Goal: Task Accomplishment & Management: Manage account settings

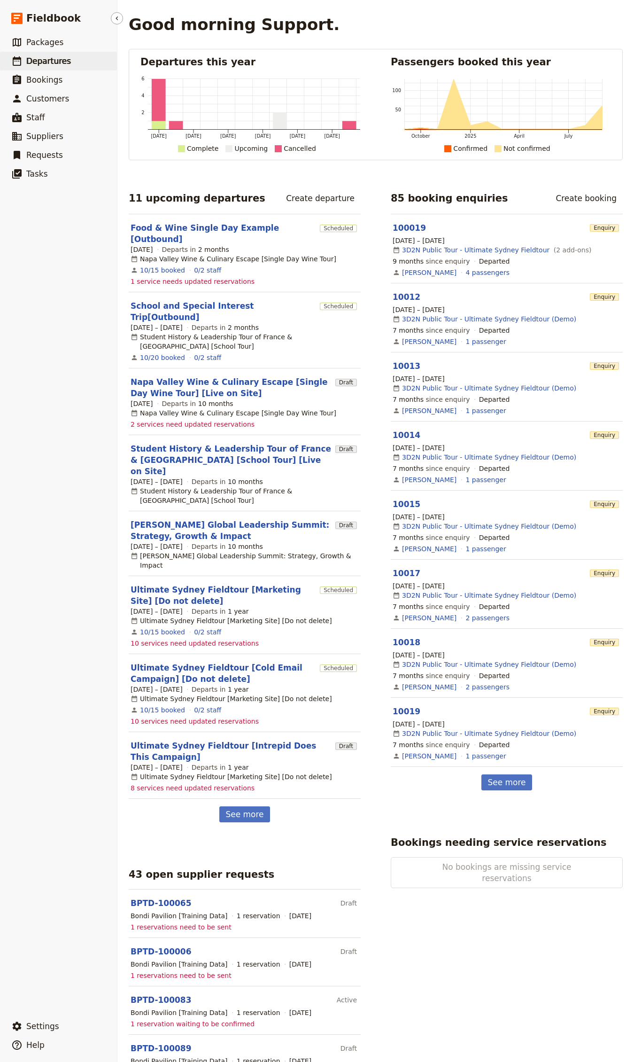
click at [49, 62] on span "Departures" at bounding box center [48, 60] width 45 height 9
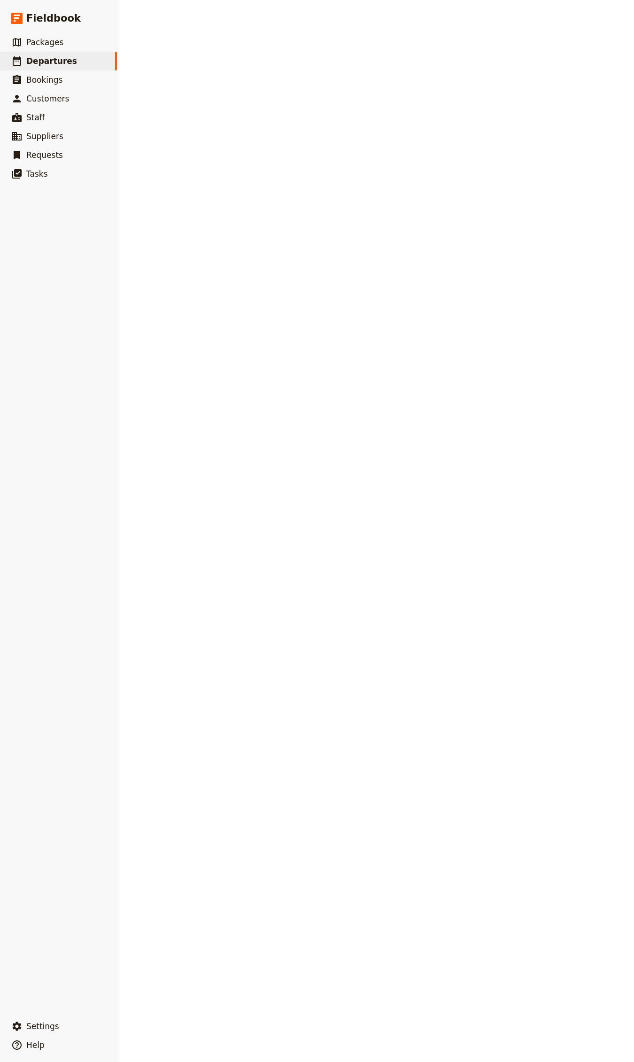
select select "CREATED_AT"
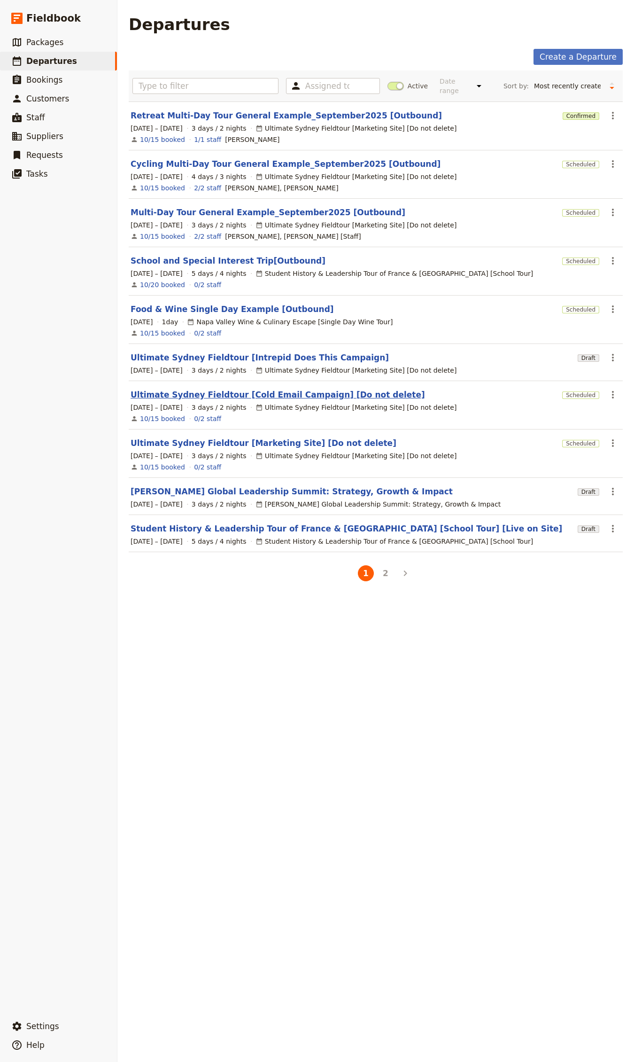
click at [294, 397] on link "Ultimate Sydney Fieldtour [Cold Email Campaign] [Do not delete]" at bounding box center [278, 394] width 295 height 11
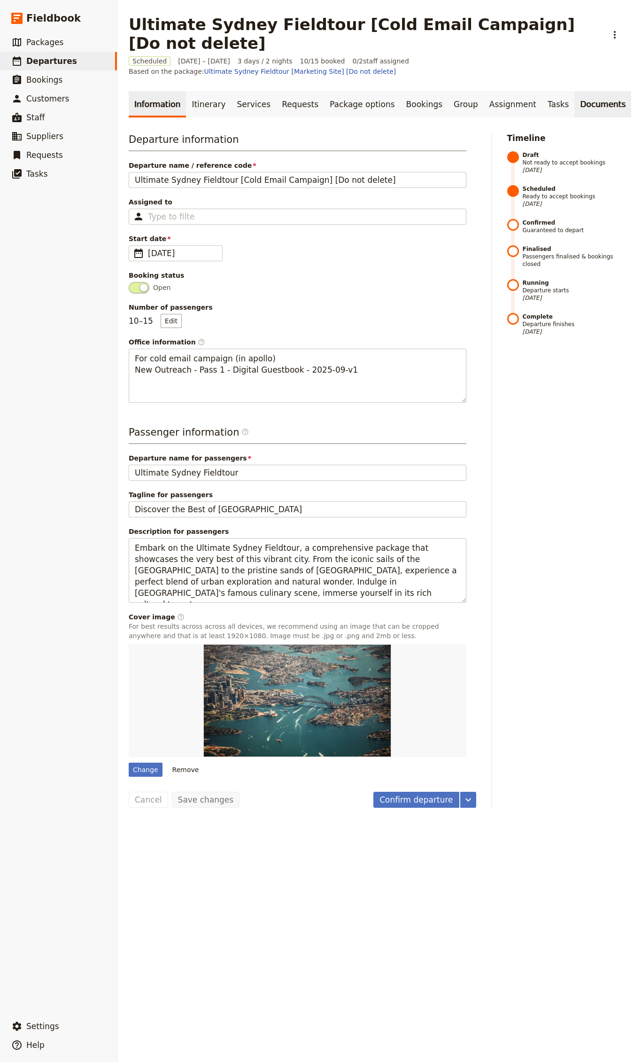
click at [578, 105] on link "Documents" at bounding box center [603, 104] width 57 height 26
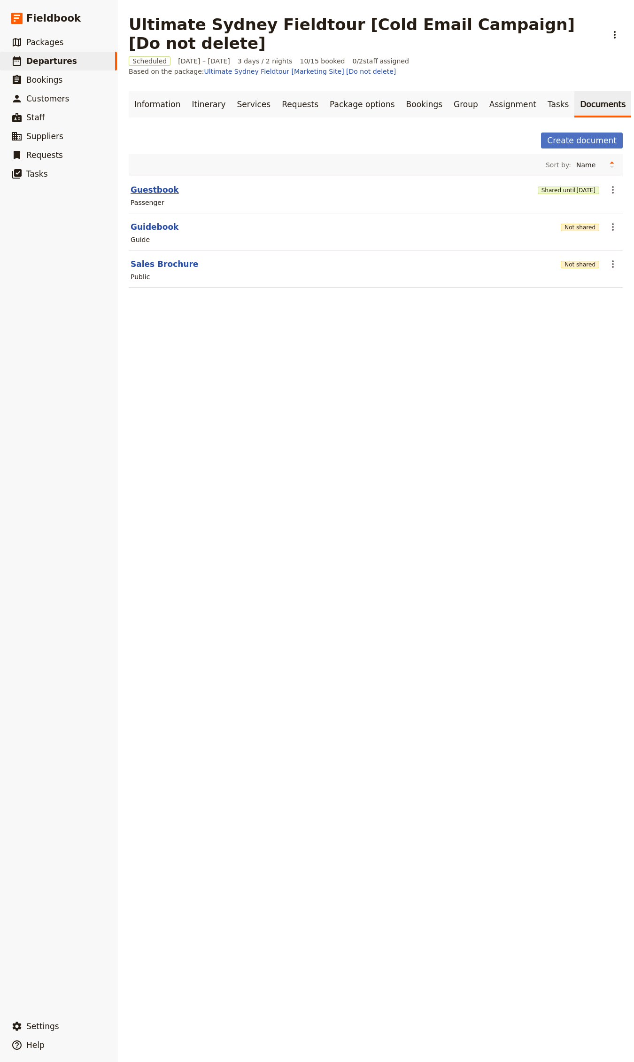
click at [156, 192] on button "Guestbook" at bounding box center [155, 189] width 48 height 11
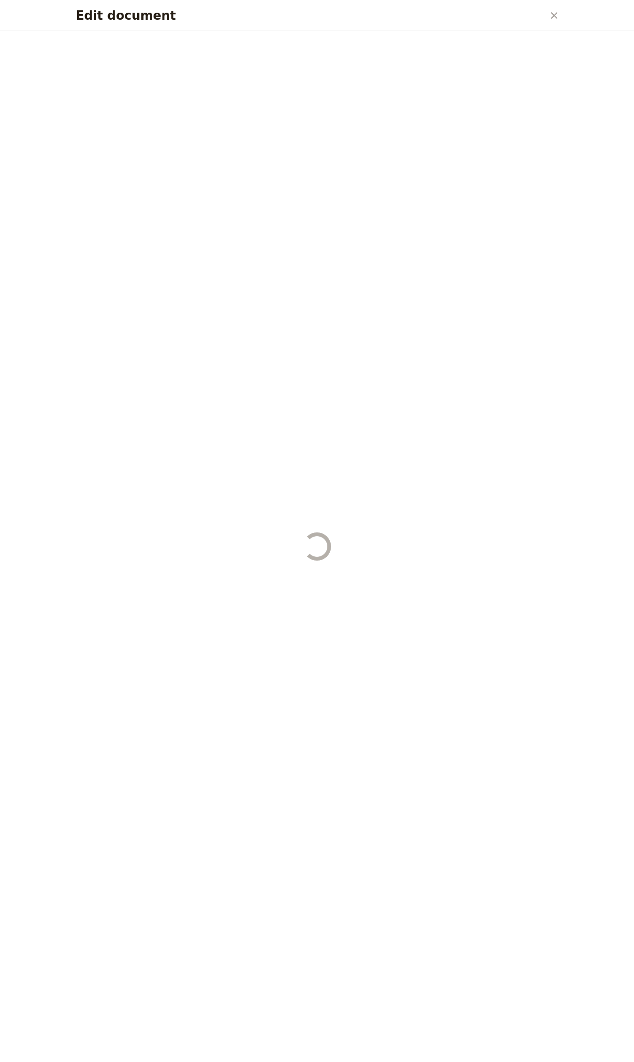
select select "PASSENGER"
select select "RUN_SHEET"
select select "DEFAULT"
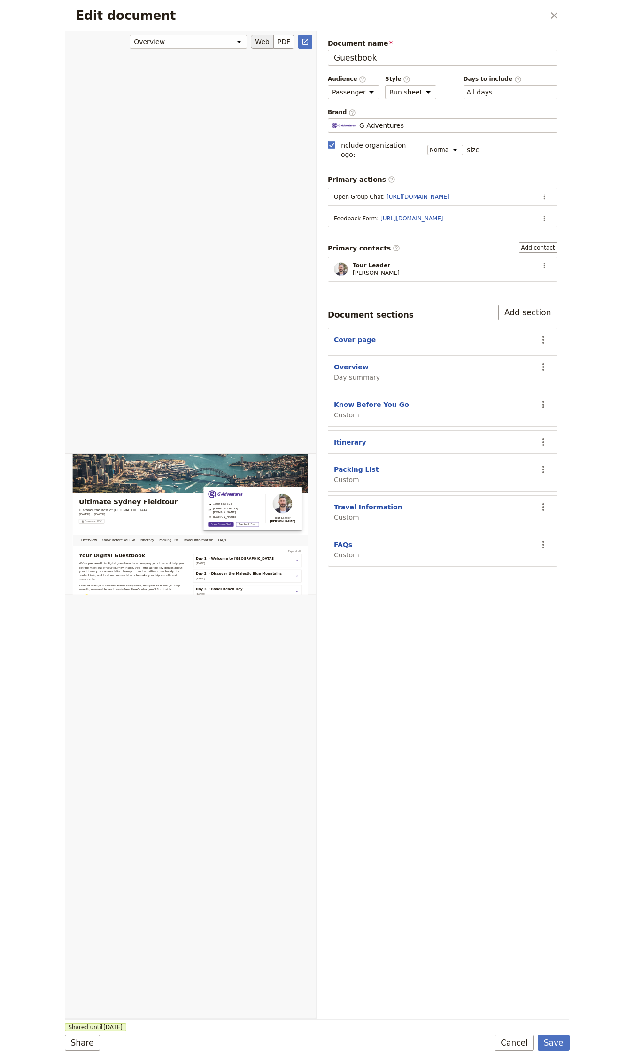
scroll to position [115, 0]
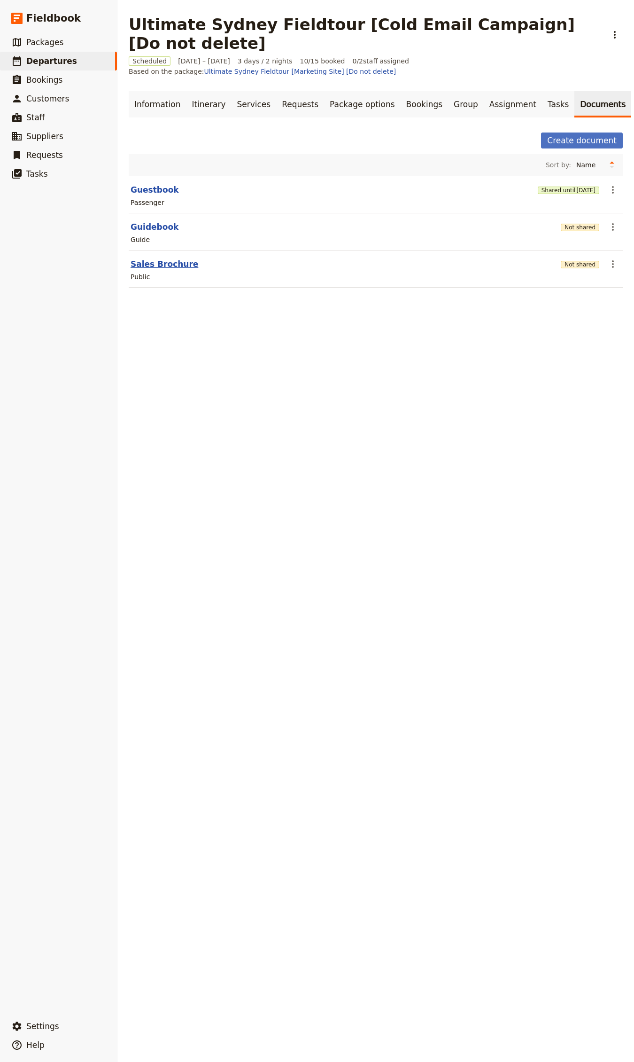
click at [147, 264] on button "Sales Brochure" at bounding box center [165, 263] width 68 height 11
select select "DEFAULT"
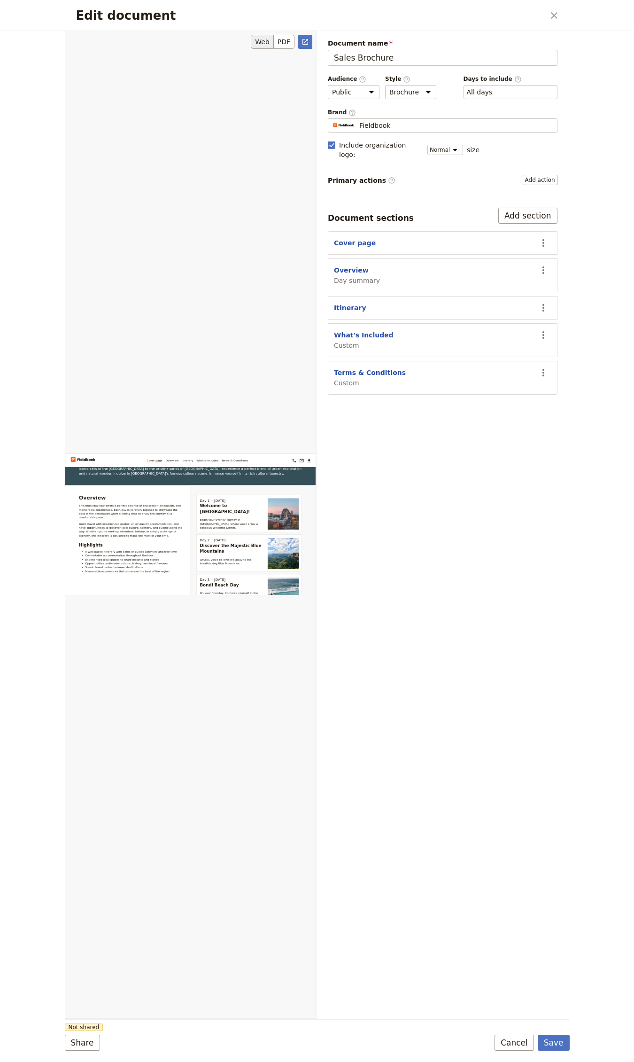
scroll to position [593, 0]
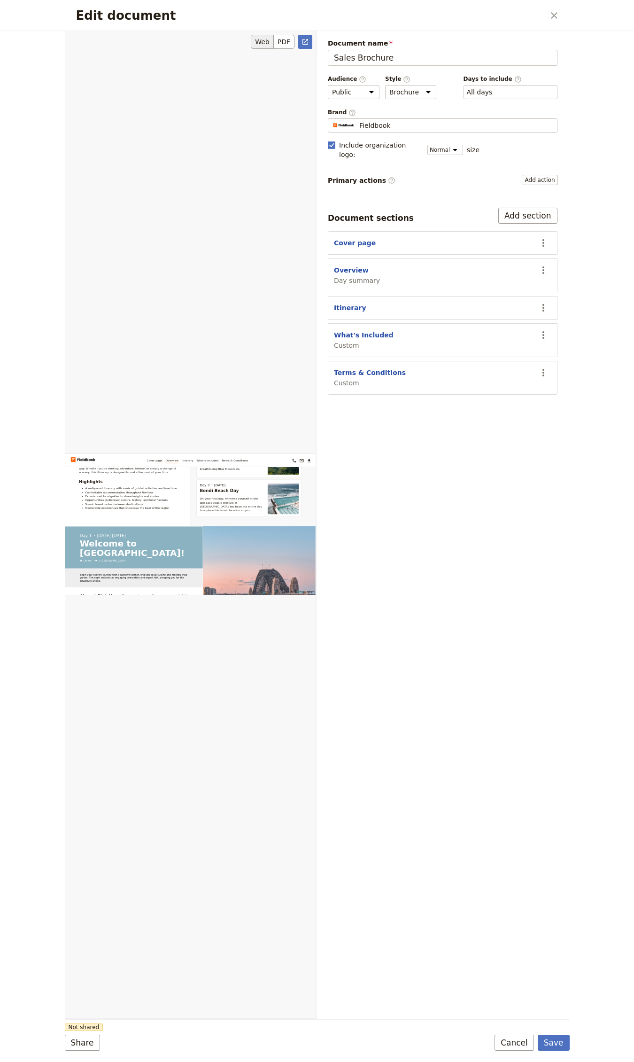
click at [188, 310] on div "Edit document" at bounding box center [190, 525] width 251 height 988
click at [561, 23] on div "Edit document ​" at bounding box center [317, 15] width 505 height 31
click at [549, 12] on icon "Close dialog" at bounding box center [554, 15] width 11 height 11
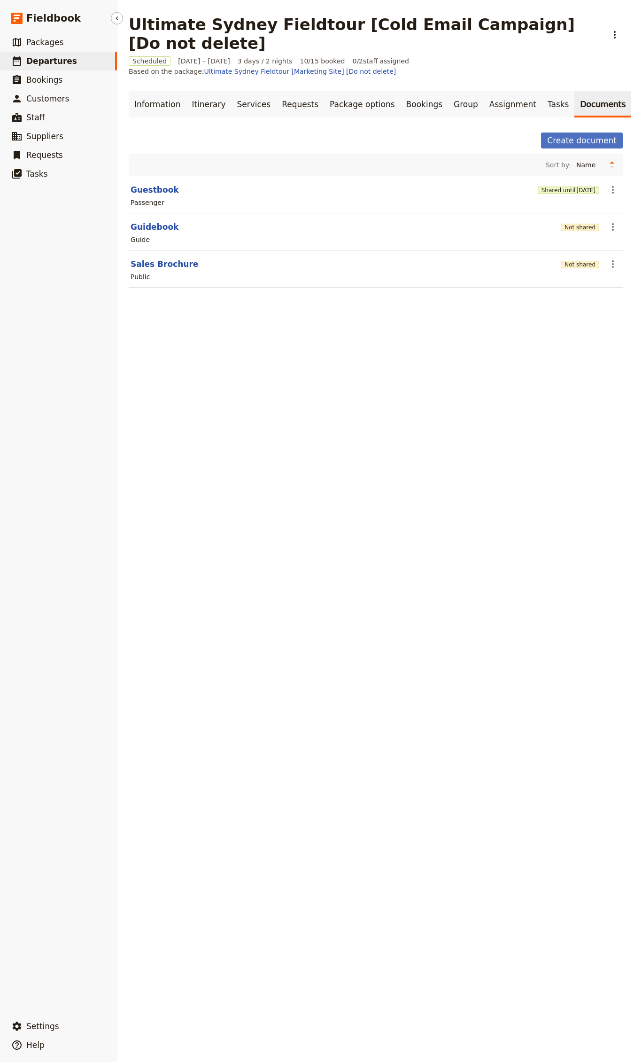
click at [82, 62] on link "​ Departures" at bounding box center [58, 61] width 117 height 19
select select "CREATED_AT"
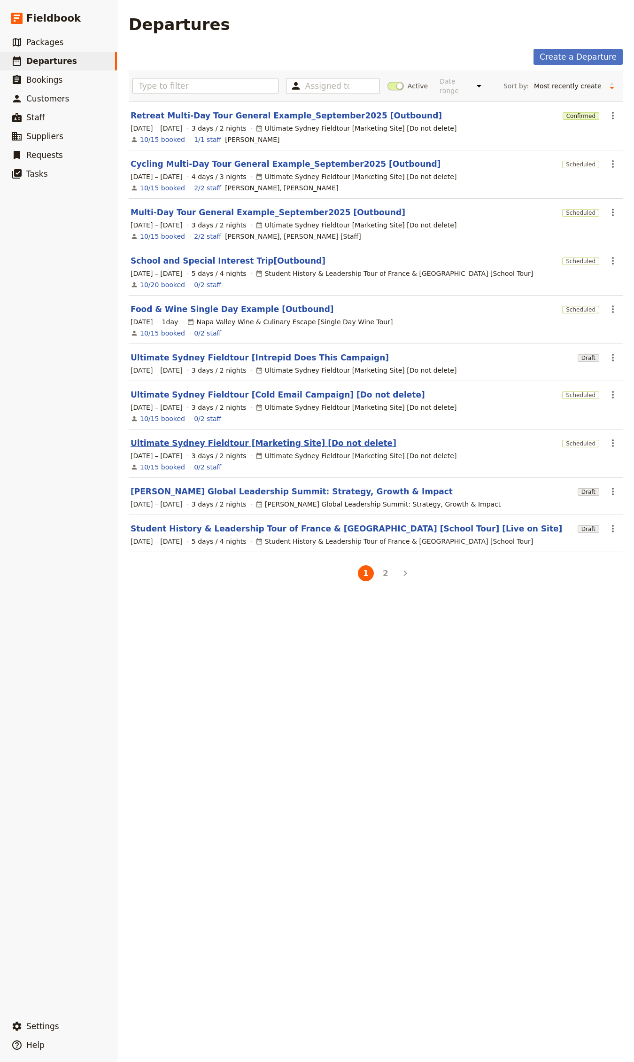
click at [307, 447] on link "Ultimate Sydney Fieldtour [Marketing Site] [Do not delete]" at bounding box center [264, 442] width 266 height 11
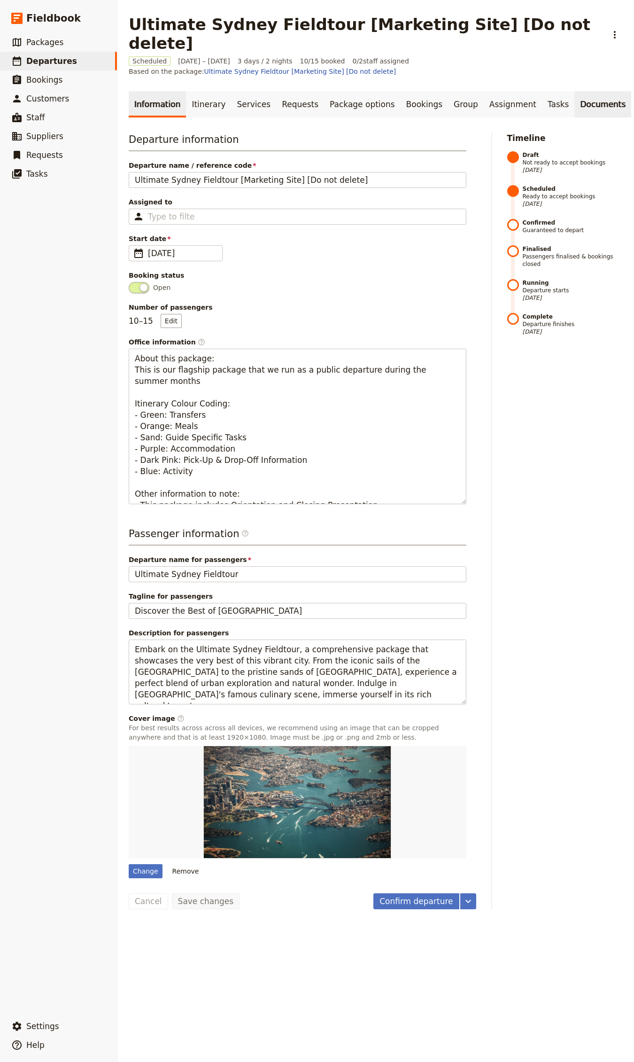
click at [575, 91] on link "Documents" at bounding box center [603, 104] width 57 height 26
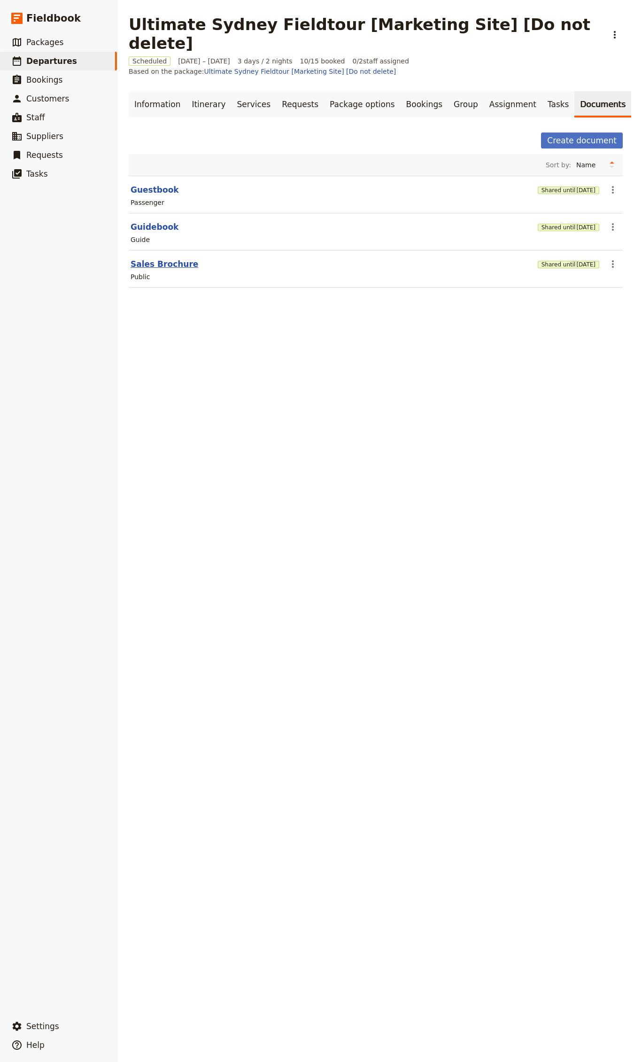
click at [165, 258] on button "Sales Brochure" at bounding box center [165, 263] width 68 height 11
select select "DEFAULT"
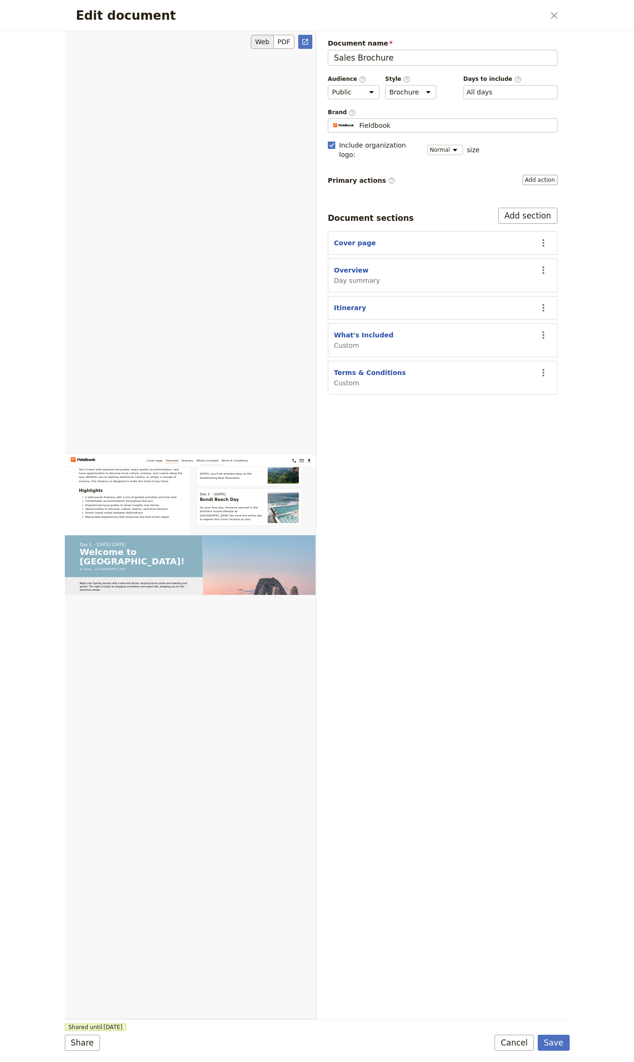
scroll to position [91, 0]
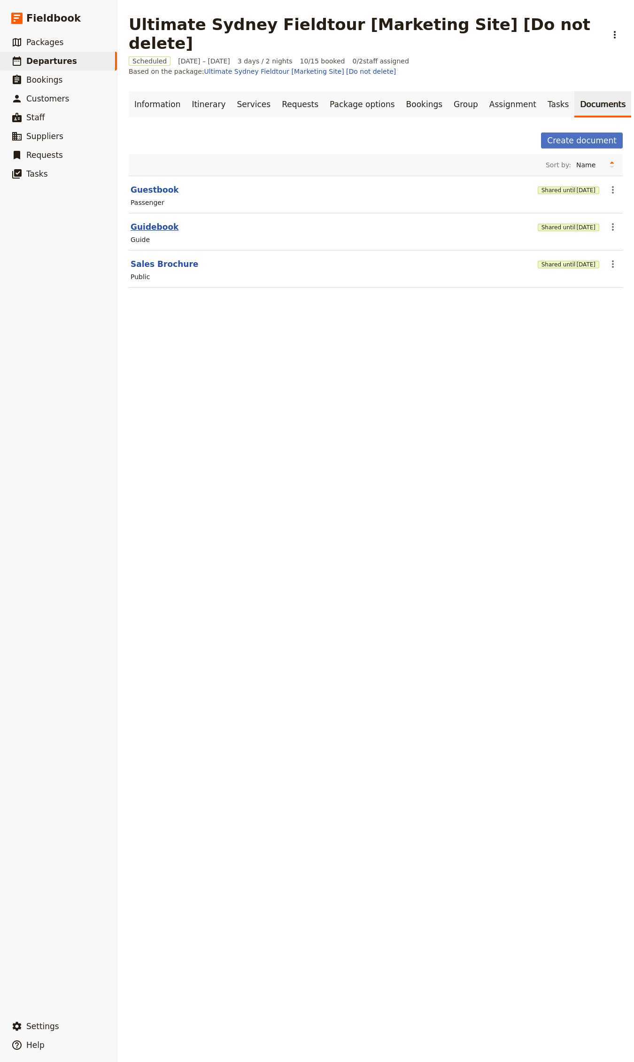
click at [149, 221] on button "Guidebook" at bounding box center [155, 226] width 48 height 11
select select "STAFF"
select select "RUN_SHEET"
select select "DEFAULT"
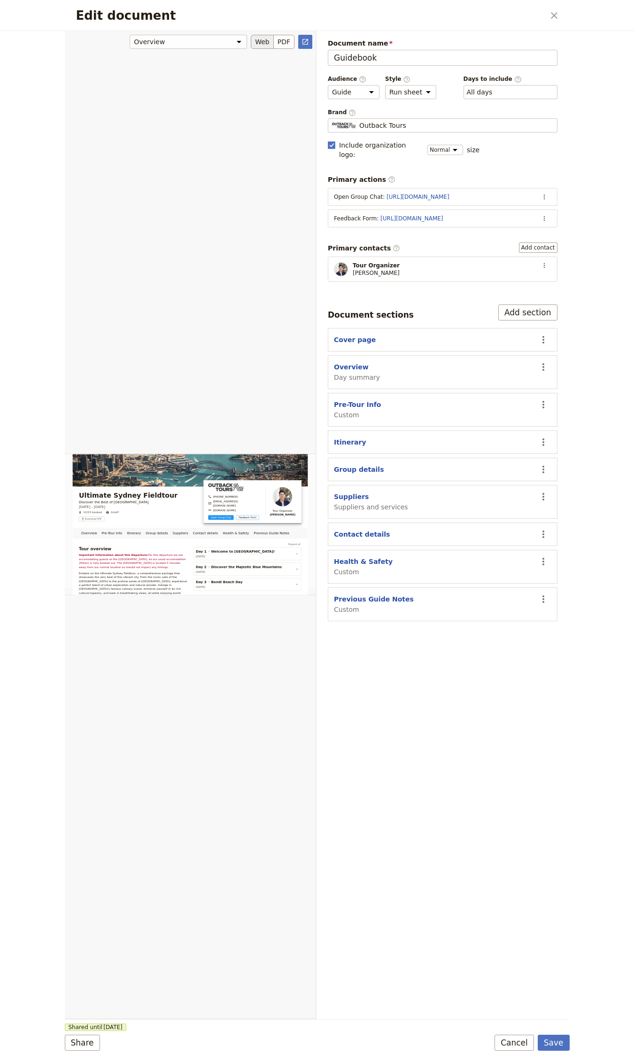
scroll to position [100, 0]
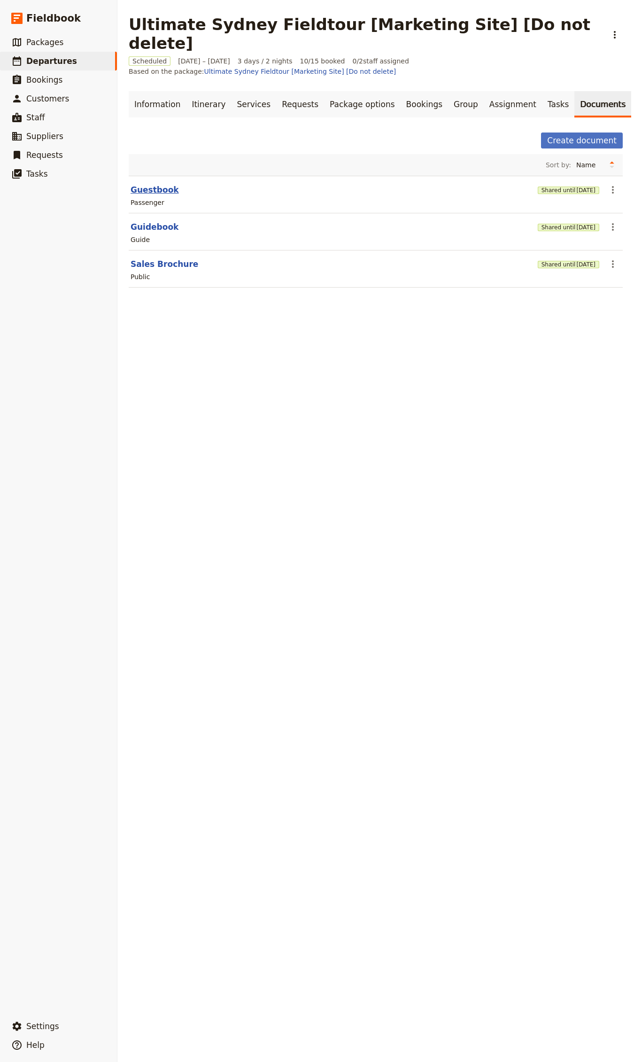
click at [155, 184] on button "Guestbook" at bounding box center [155, 189] width 48 height 11
select select "PASSENGER"
select select "RUN_SHEET"
select select "DEFAULT"
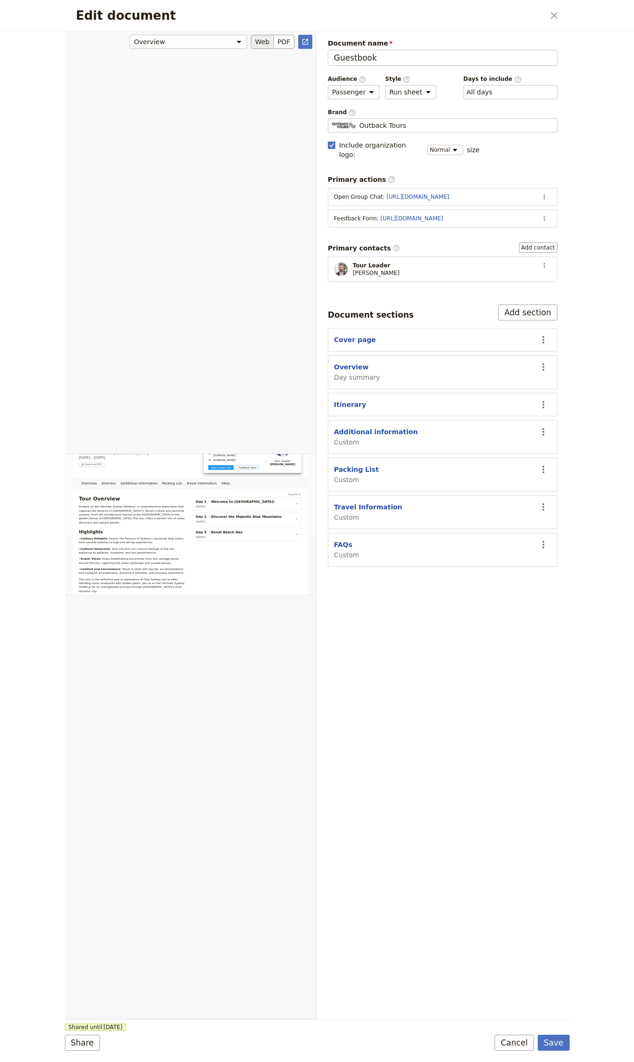
scroll to position [0, 0]
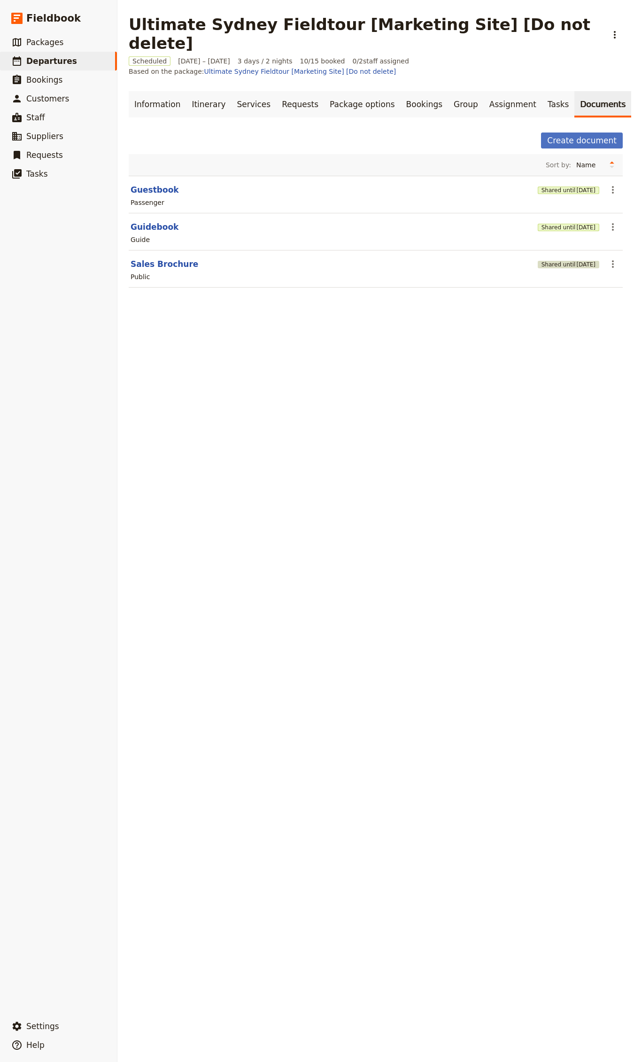
click at [550, 261] on button "Shared until [DATE]" at bounding box center [569, 265] width 62 height 8
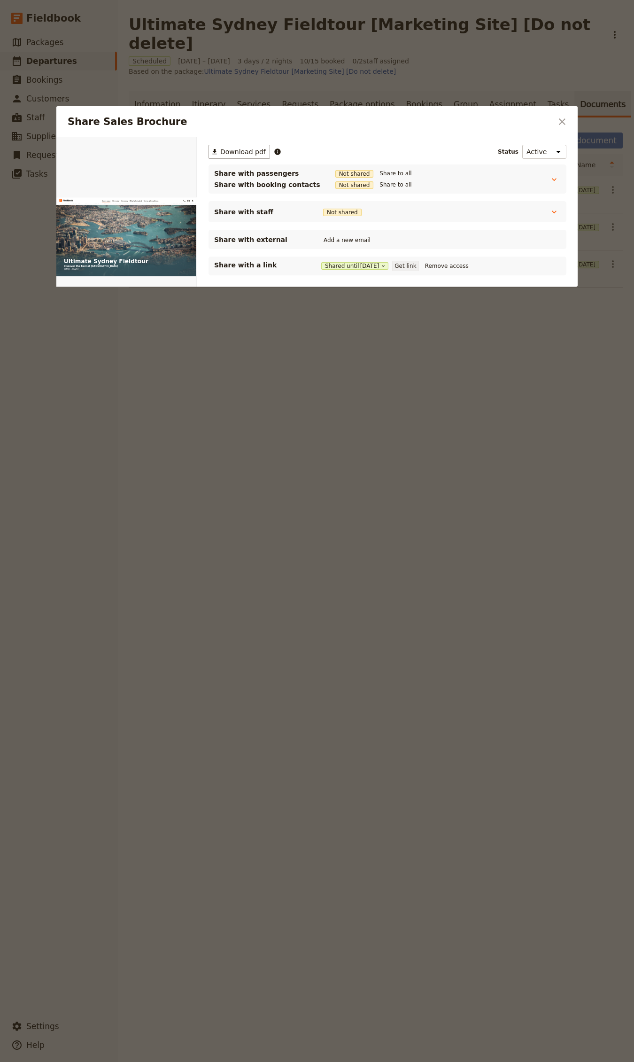
click at [411, 265] on button "Get link" at bounding box center [405, 266] width 26 height 10
click at [416, 269] on button "Get link" at bounding box center [405, 266] width 26 height 10
click at [433, 538] on div at bounding box center [317, 531] width 634 height 1062
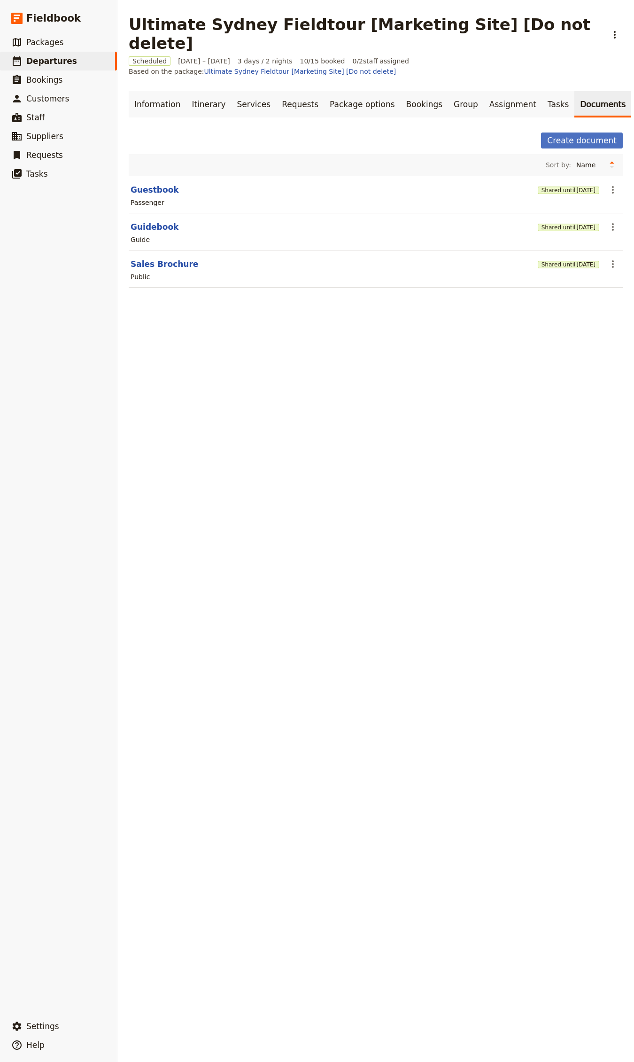
click at [548, 234] on div "Guide" at bounding box center [376, 239] width 492 height 11
click at [549, 224] on button "Shared until [DATE]" at bounding box center [569, 228] width 62 height 8
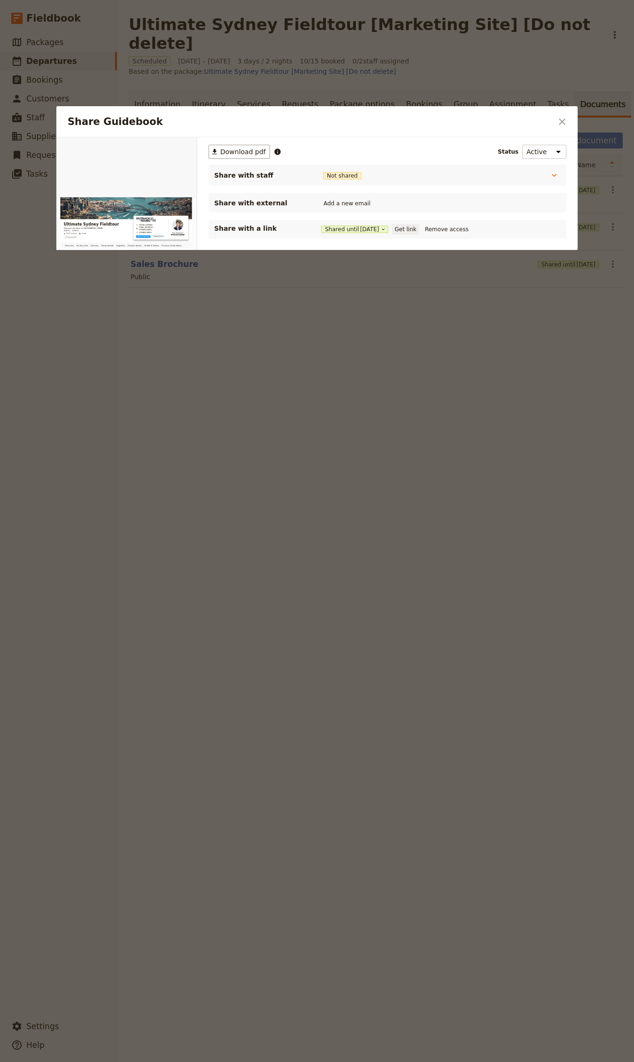
click at [408, 227] on button "Get link" at bounding box center [405, 229] width 26 height 10
drag, startPoint x: 294, startPoint y: 545, endPoint x: 266, endPoint y: 544, distance: 28.2
click at [275, 545] on div at bounding box center [317, 531] width 634 height 1062
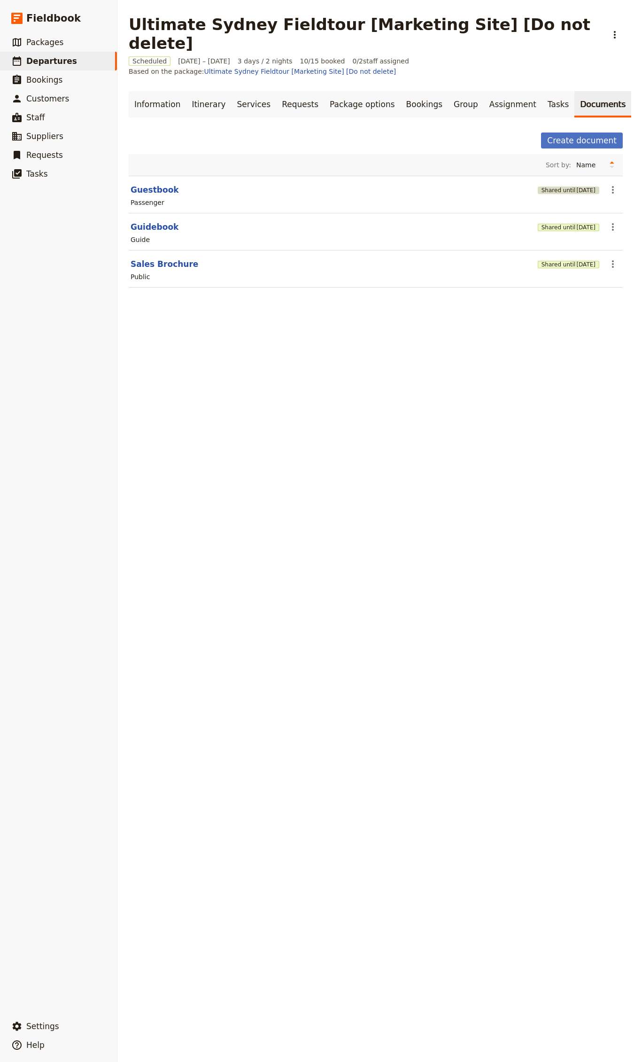
click at [577, 187] on span "[DATE]" at bounding box center [586, 191] width 19 height 8
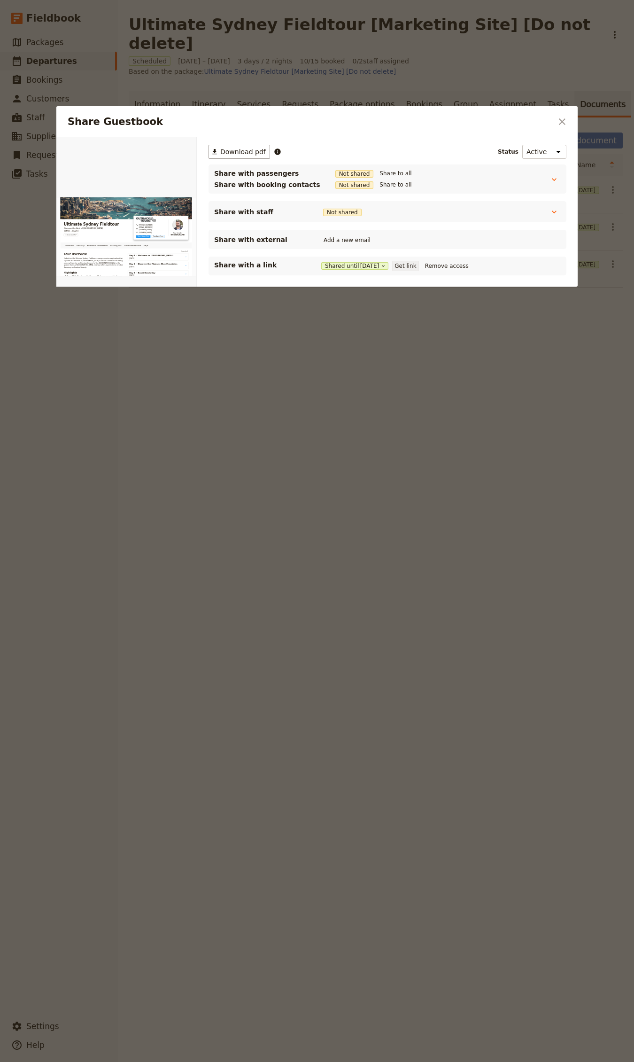
click at [406, 264] on button "Get link" at bounding box center [405, 266] width 26 height 10
drag, startPoint x: 454, startPoint y: 440, endPoint x: 382, endPoint y: 337, distance: 125.8
click at [454, 439] on div at bounding box center [317, 531] width 634 height 1062
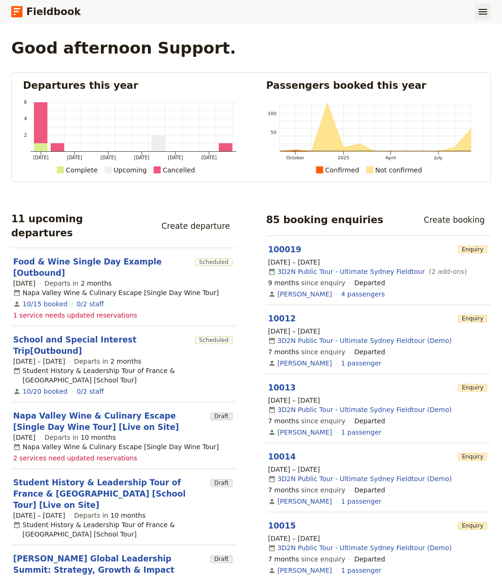
click at [482, 16] on icon "Show menu" at bounding box center [482, 11] width 11 height 11
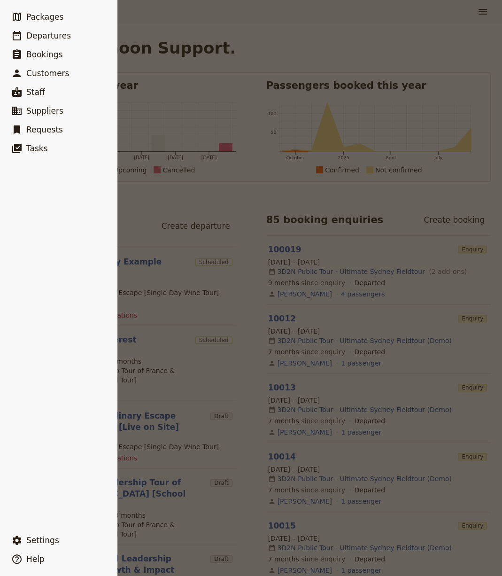
click at [219, 64] on div at bounding box center [251, 288] width 502 height 576
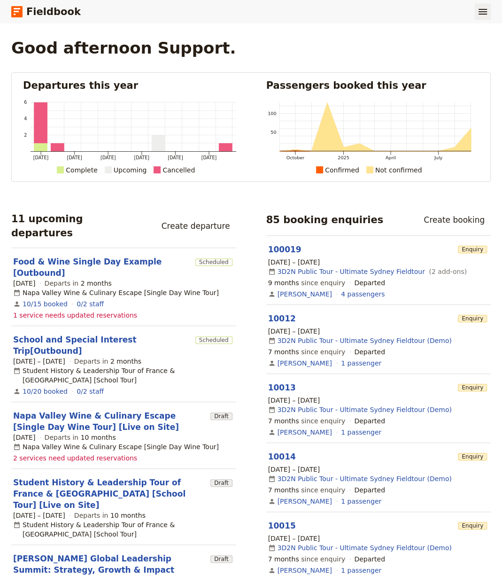
click at [476, 13] on button "​" at bounding box center [483, 12] width 16 height 16
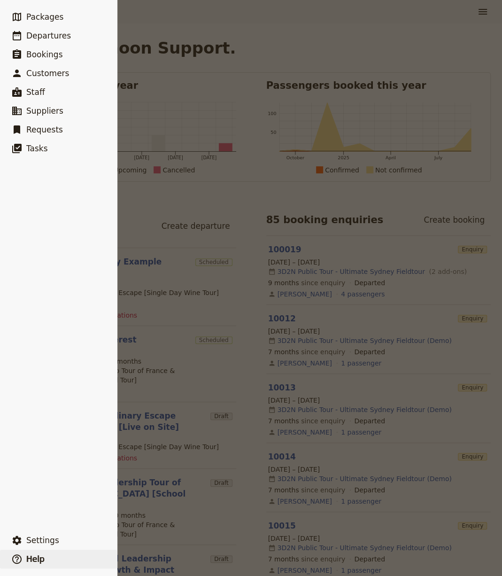
click at [48, 550] on button "​ Help" at bounding box center [58, 559] width 117 height 19
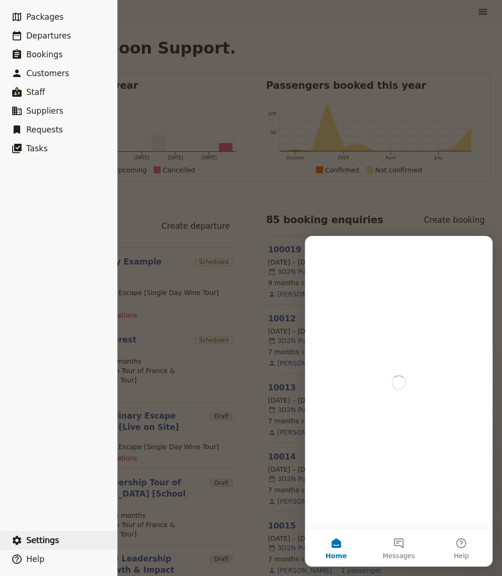
click at [70, 545] on button "​ Settings" at bounding box center [58, 540] width 117 height 19
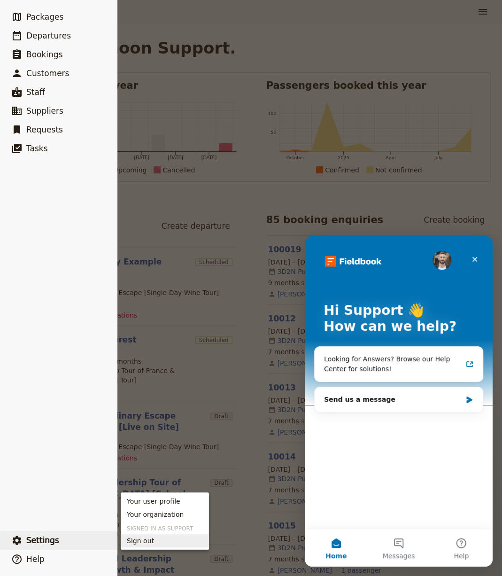
click at [152, 536] on button "Sign out" at bounding box center [164, 540] width 87 height 13
